Goal: Task Accomplishment & Management: Use online tool/utility

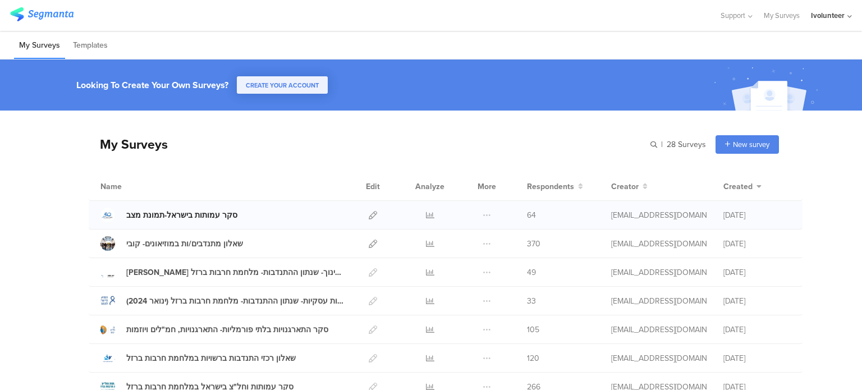
click at [211, 211] on div "סקר עמותות בישראל-תמונת מצב" at bounding box center [181, 215] width 111 height 12
click at [426, 215] on icon at bounding box center [430, 215] width 8 height 8
click at [426, 217] on icon at bounding box center [430, 215] width 8 height 8
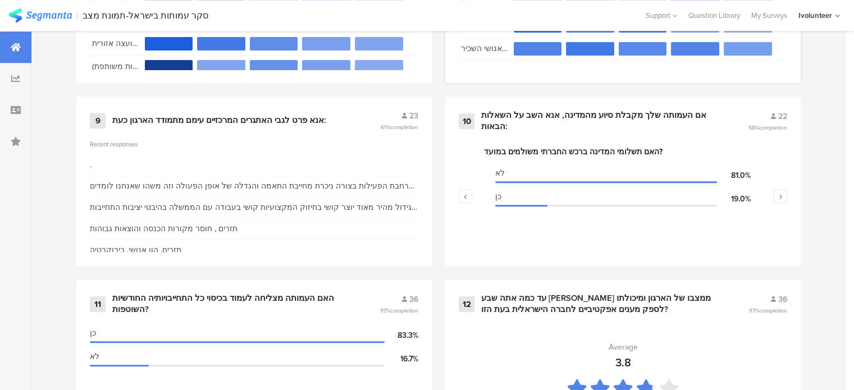
scroll to position [1179, 0]
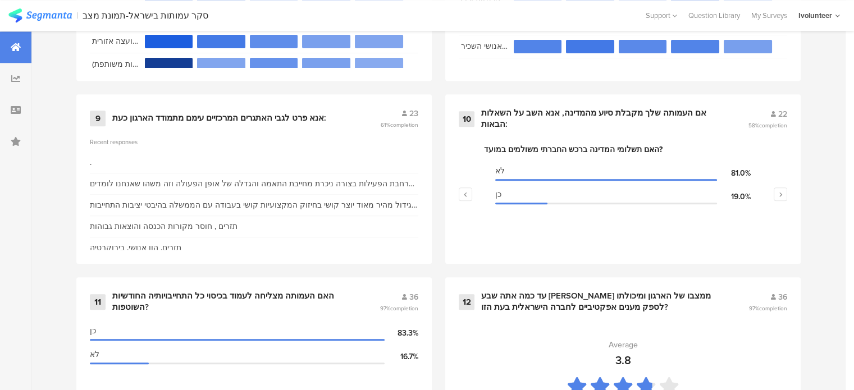
drag, startPoint x: 669, startPoint y: 199, endPoint x: 838, endPoint y: 301, distance: 197.0
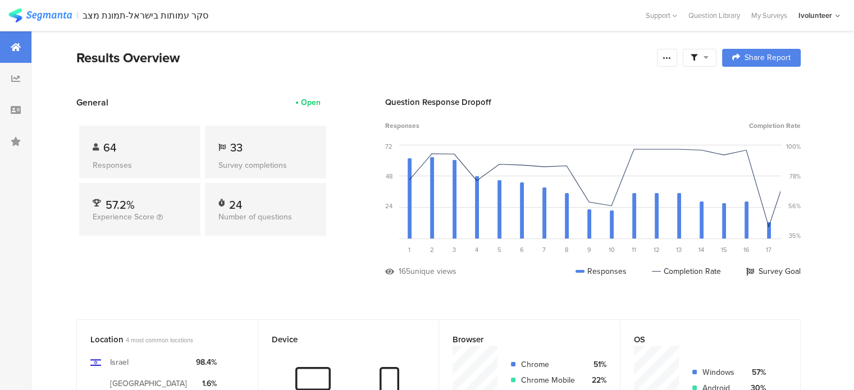
scroll to position [0, 0]
